Goal: Ask a question

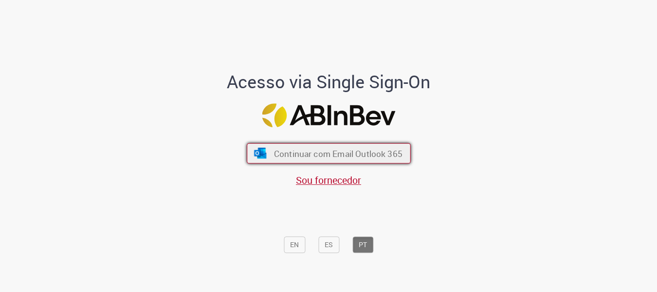
click at [305, 160] on button "Continuar com Email Outlook 365" at bounding box center [329, 153] width 164 height 20
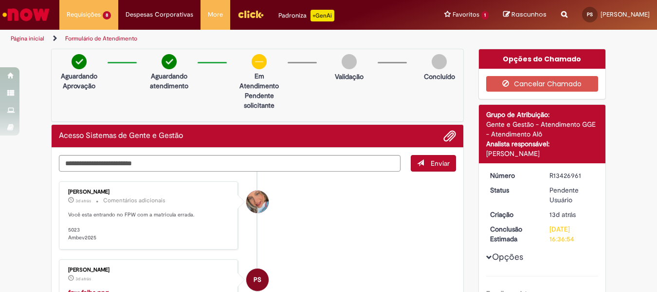
scroll to position [97, 0]
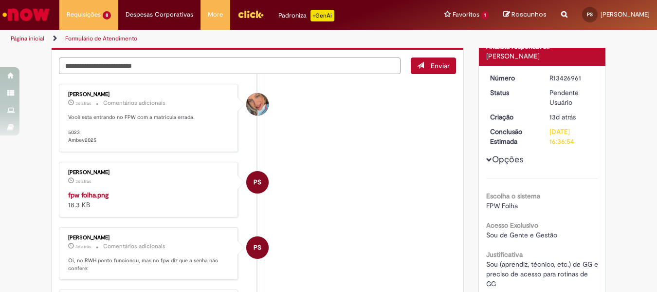
click at [141, 65] on textarea "Digite sua mensagem aqui..." at bounding box center [230, 65] width 342 height 17
type textarea "**********"
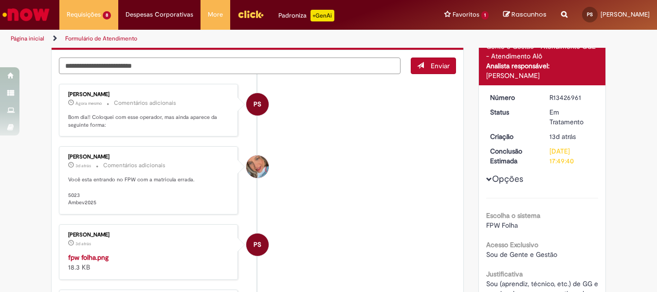
scroll to position [0, 0]
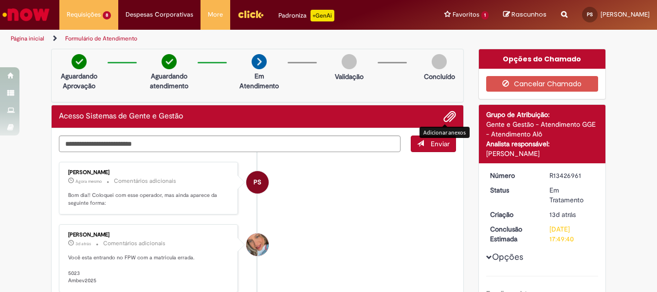
click at [445, 113] on span "Adicionar anexos" at bounding box center [450, 117] width 12 height 12
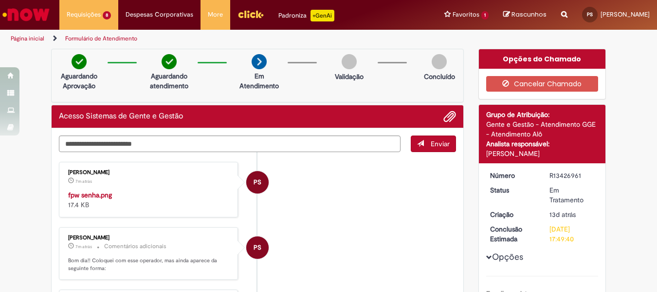
drag, startPoint x: 650, startPoint y: 212, endPoint x: 167, endPoint y: 278, distance: 488.0
click at [167, 190] on img "Histórico de tíquete" at bounding box center [149, 190] width 162 height 0
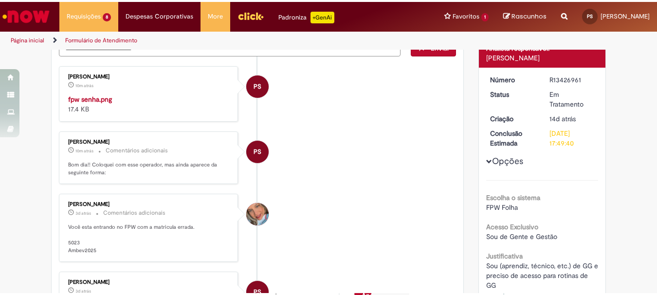
scroll to position [49, 0]
